Goal: Task Accomplishment & Management: Use online tool/utility

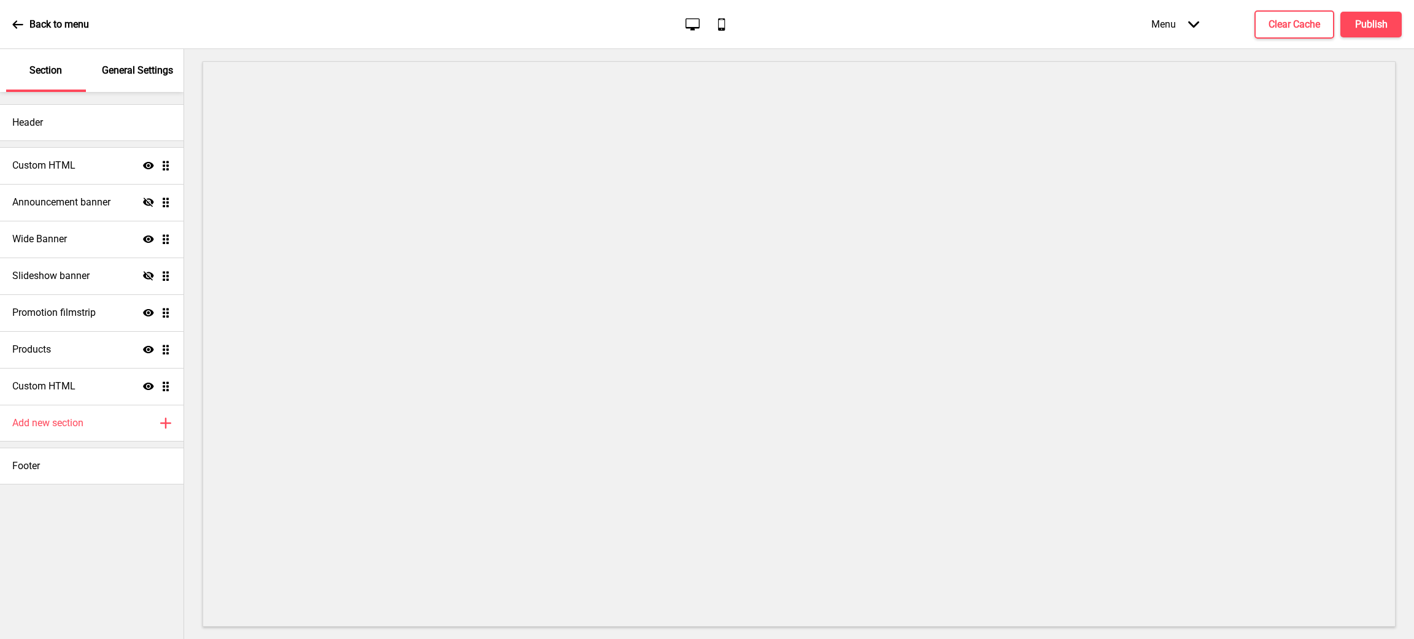
click at [102, 160] on div "Custom HTML Show Drag" at bounding box center [91, 165] width 183 height 37
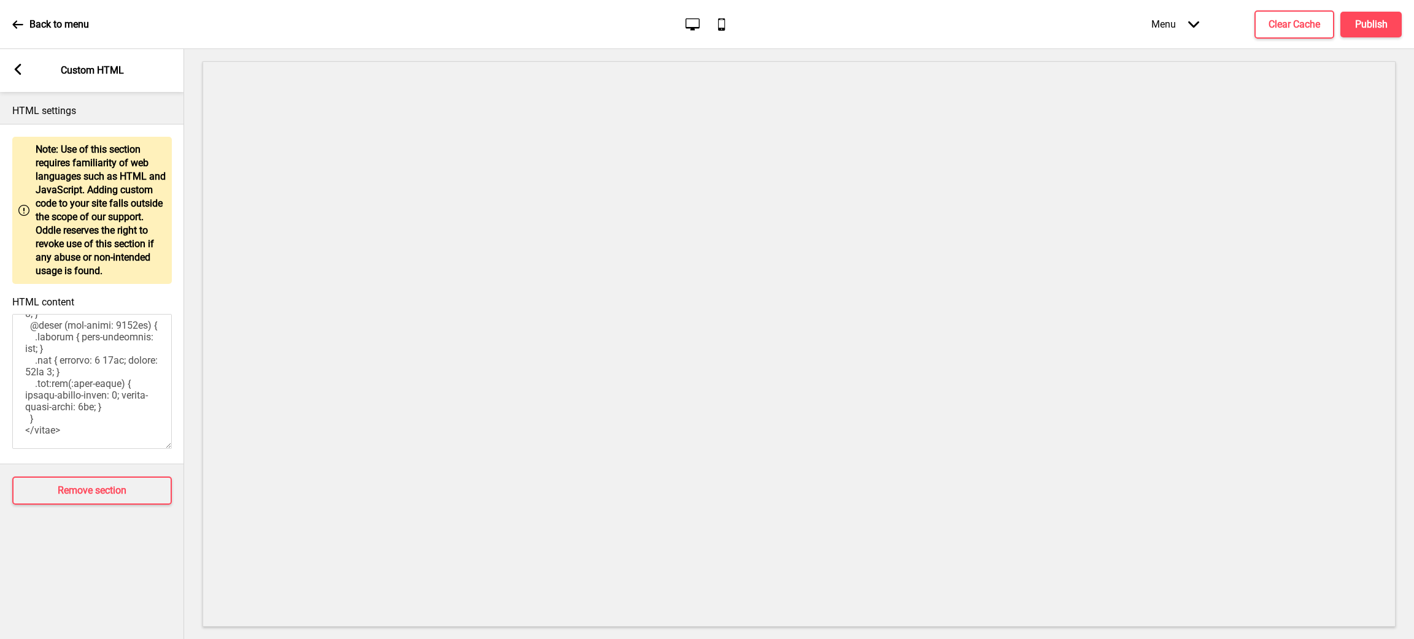
scroll to position [992, 0]
click at [15, 70] on icon at bounding box center [18, 69] width 7 height 11
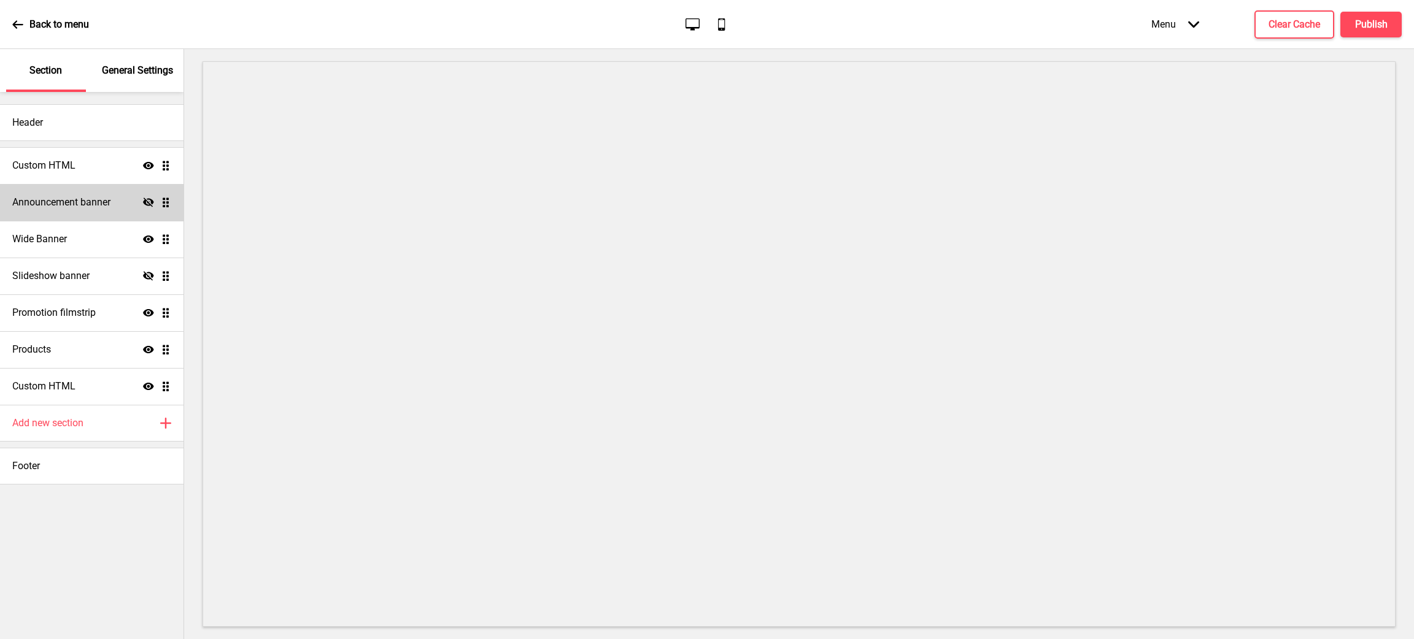
click at [79, 201] on h4 "Announcement banner" at bounding box center [61, 203] width 98 height 14
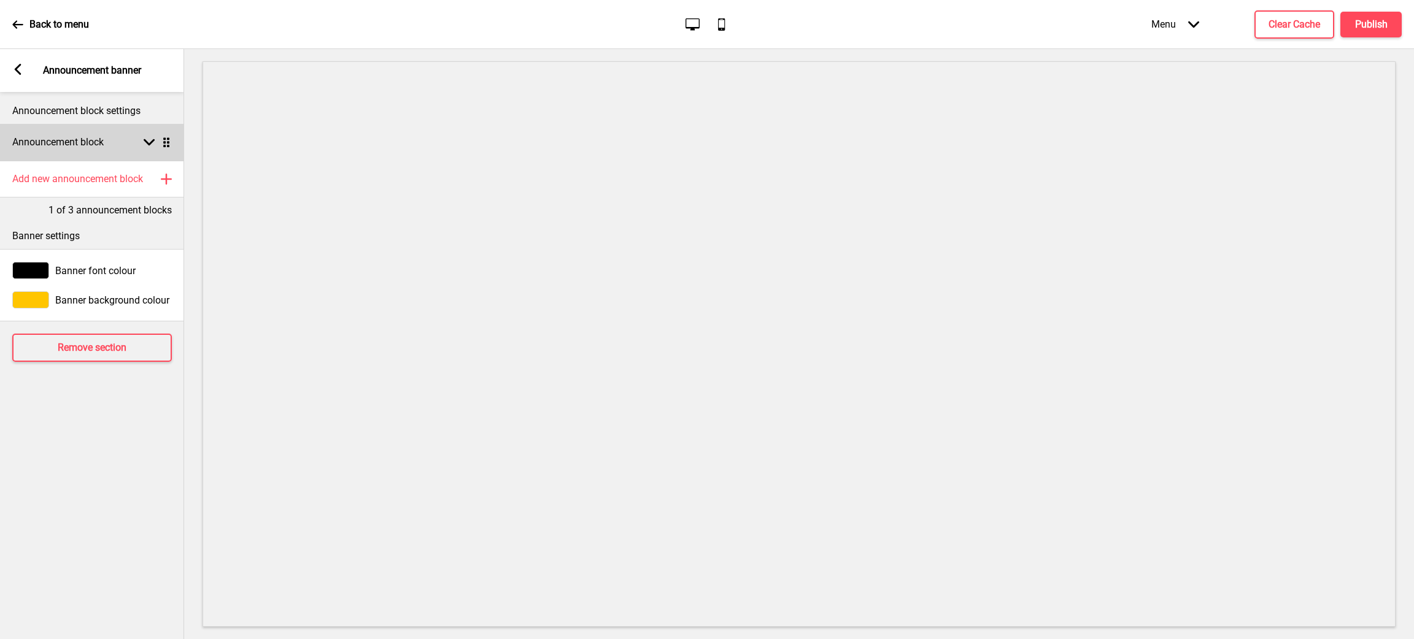
click at [134, 145] on div "Announcement block Arrow down Drag" at bounding box center [92, 142] width 184 height 37
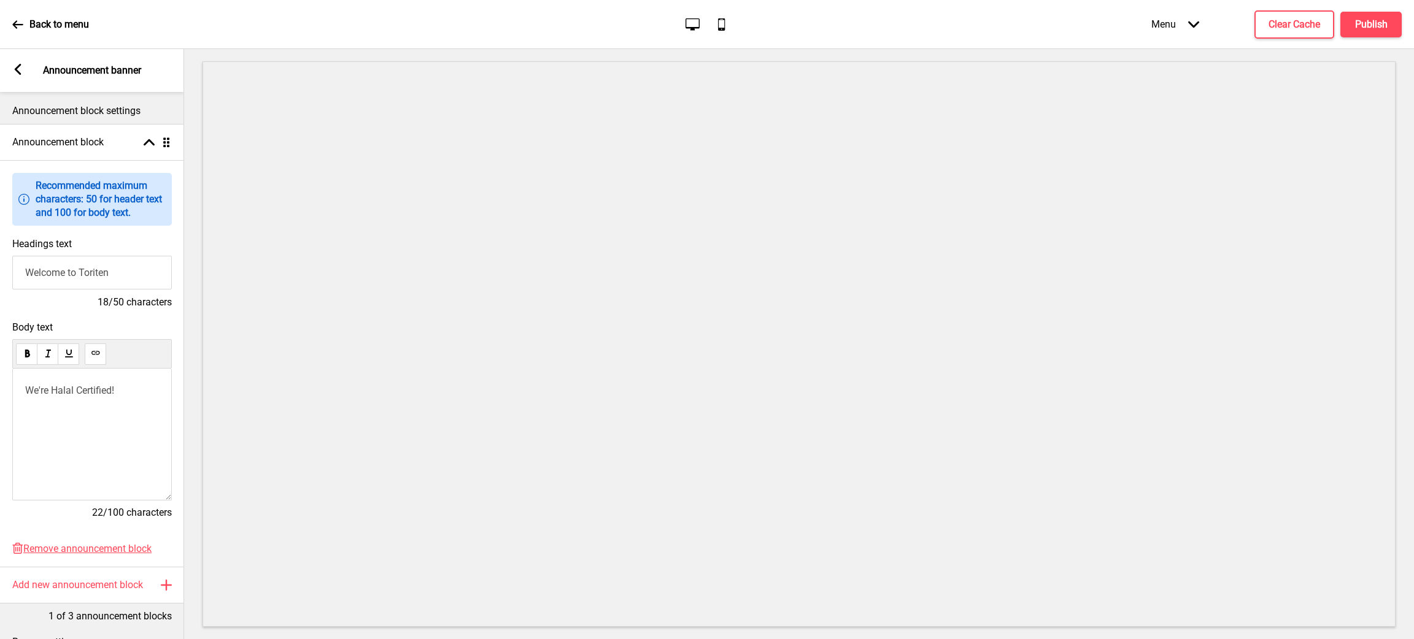
click at [12, 71] on rect at bounding box center [17, 69] width 11 height 11
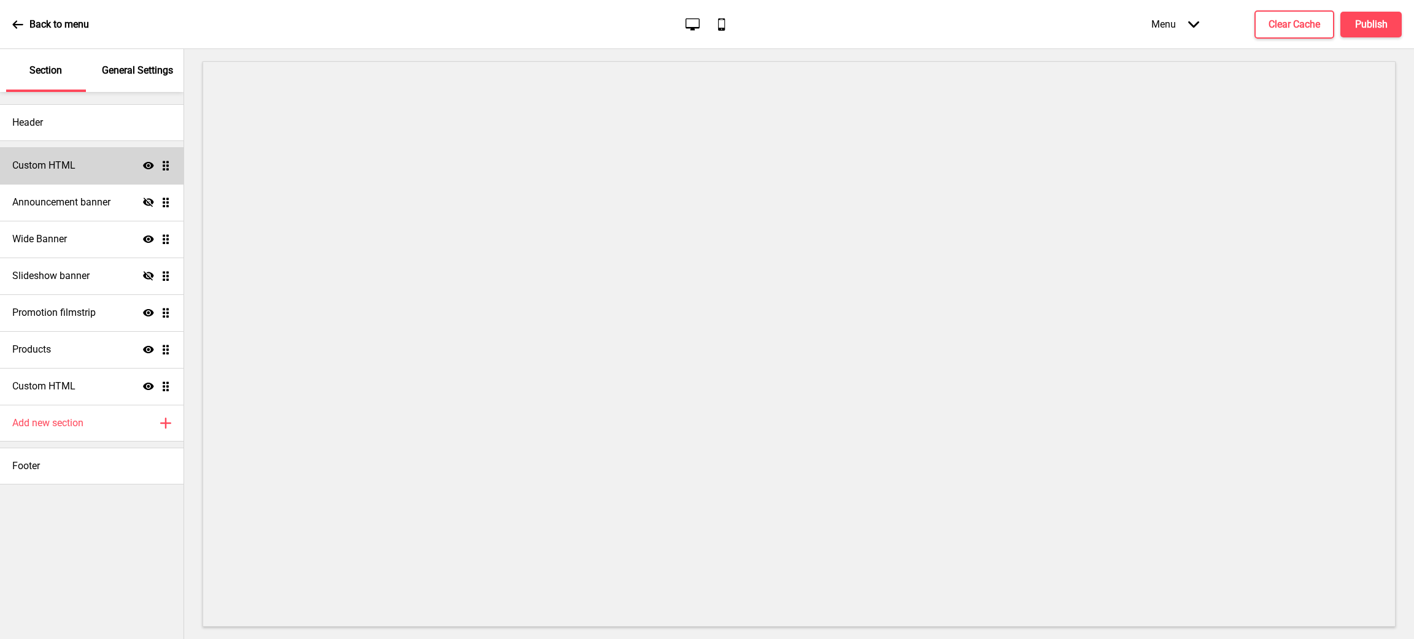
click at [98, 171] on div "Custom HTML Show Drag" at bounding box center [91, 165] width 183 height 37
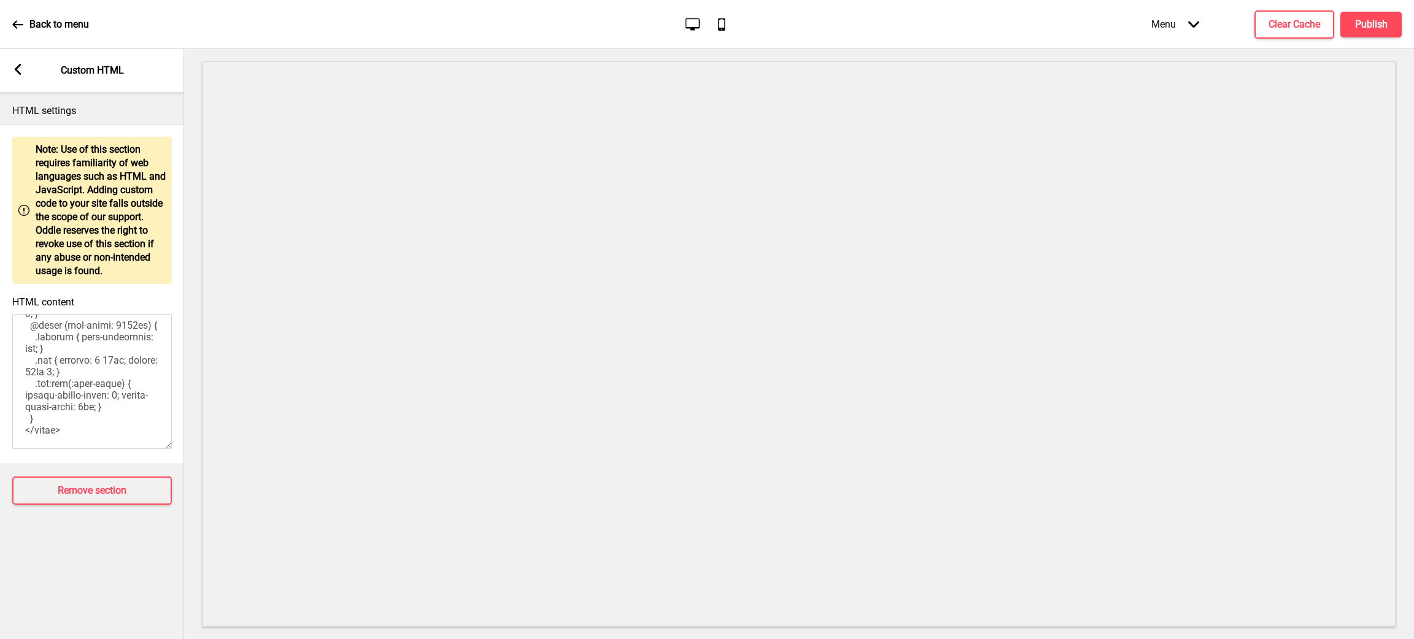
click at [16, 68] on icon at bounding box center [18, 69] width 7 height 11
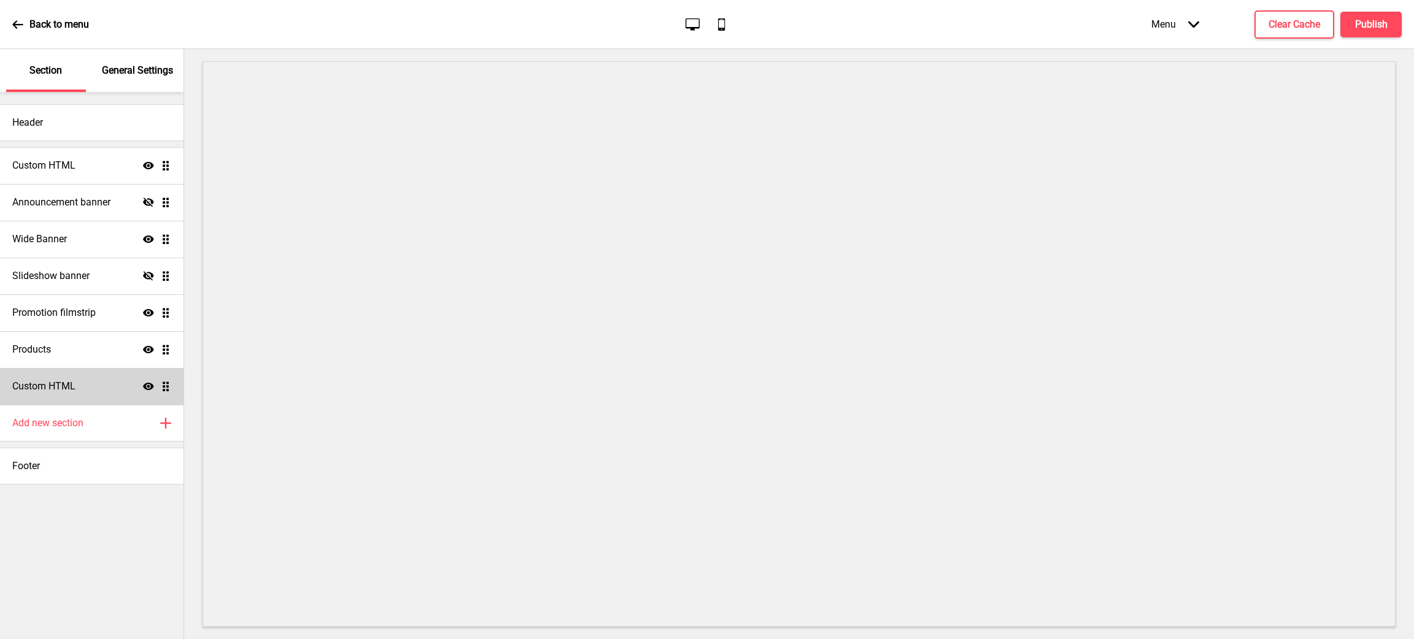
click at [107, 388] on div "Custom HTML Show Drag" at bounding box center [91, 386] width 183 height 37
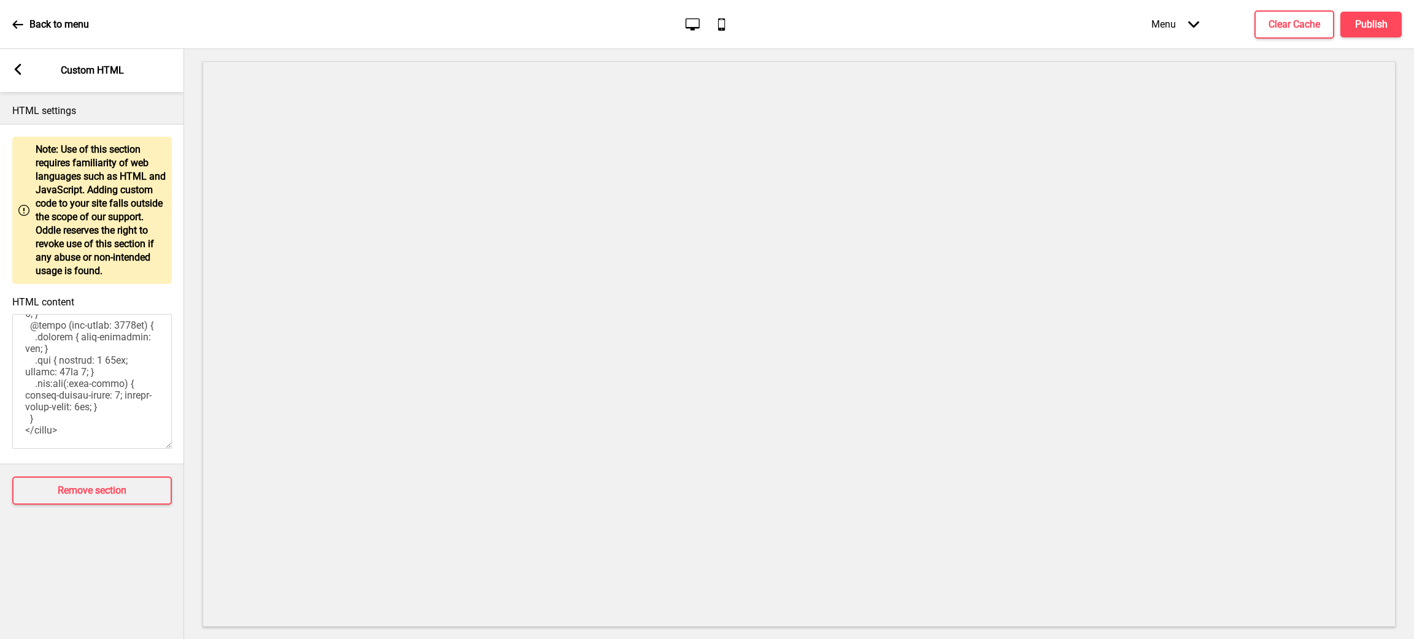
scroll to position [879, 0]
click at [20, 68] on rect at bounding box center [17, 69] width 11 height 11
